Goal: Task Accomplishment & Management: Manage account settings

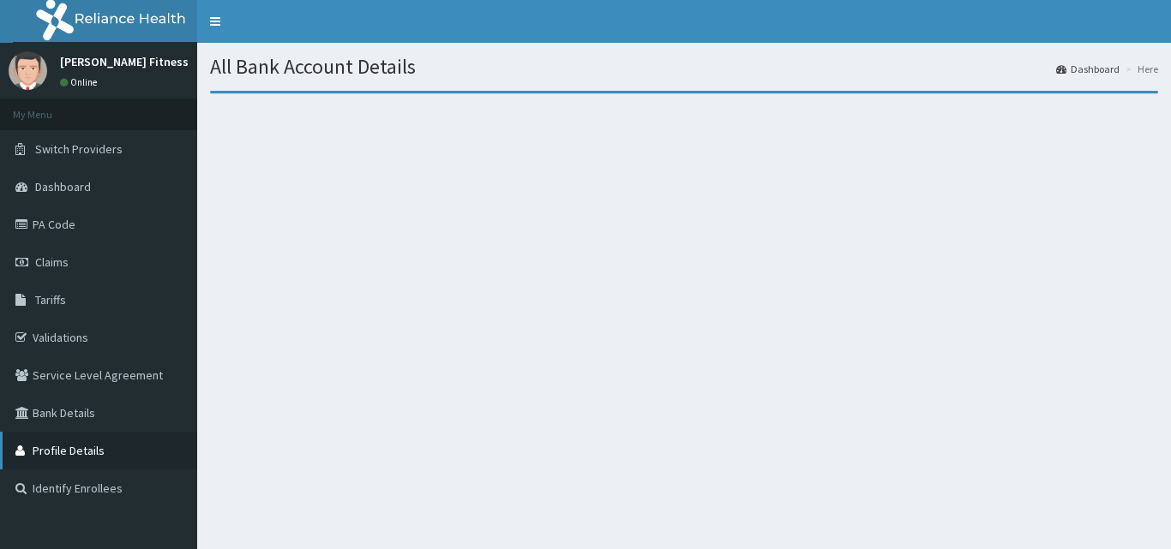
click at [99, 449] on link "Profile Details" at bounding box center [98, 451] width 197 height 38
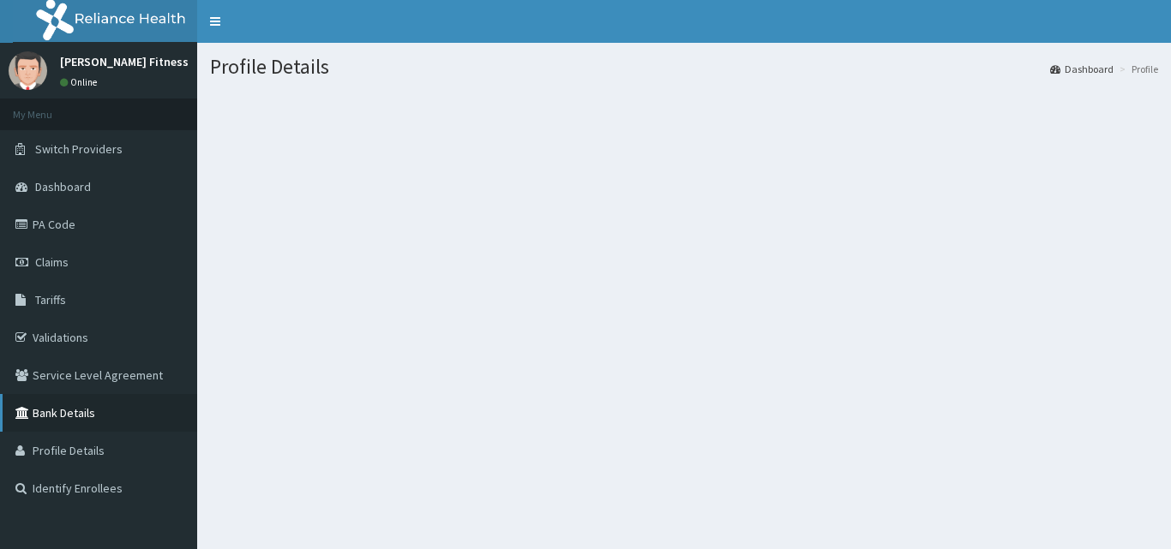
click at [111, 417] on link "Bank Details" at bounding box center [98, 413] width 197 height 38
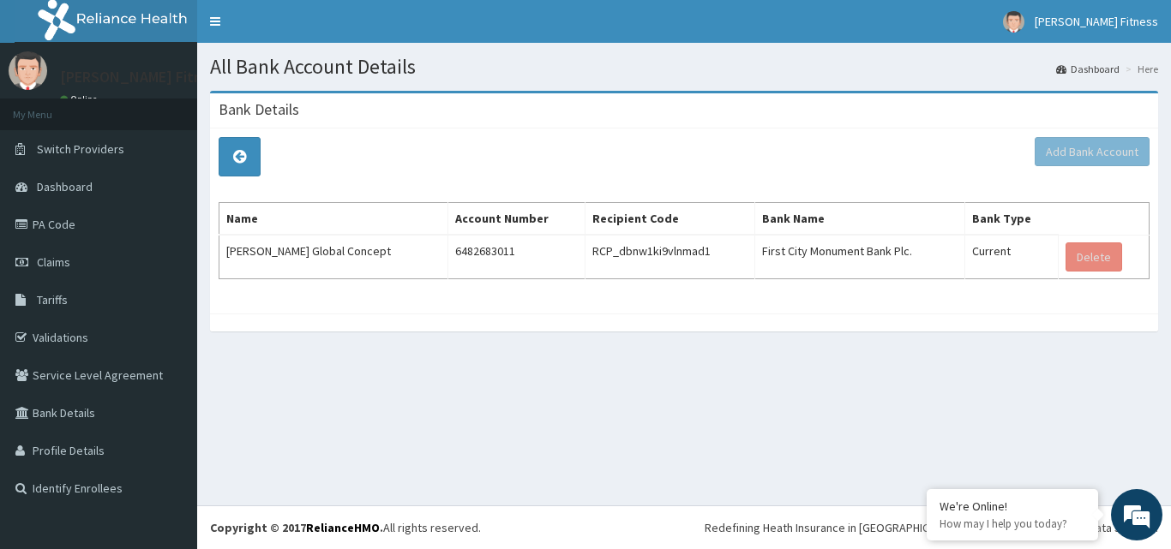
click at [591, 430] on div "All Bank Account Details Dashboard Here Bank Details Add Bank Account Name Acco…" at bounding box center [684, 274] width 974 height 463
